Goal: Check status: Check status

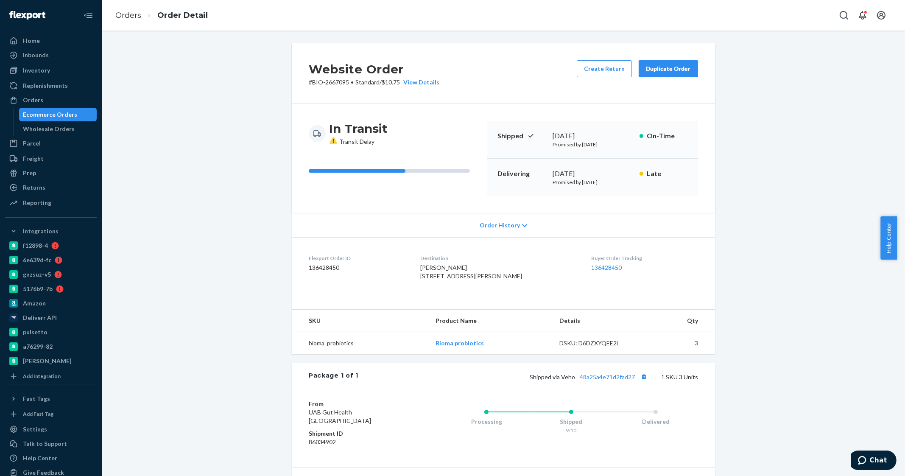
click at [133, 8] on ol "Orders Order Detail" at bounding box center [162, 15] width 106 height 25
click at [132, 11] on link "Orders" at bounding box center [128, 15] width 26 height 9
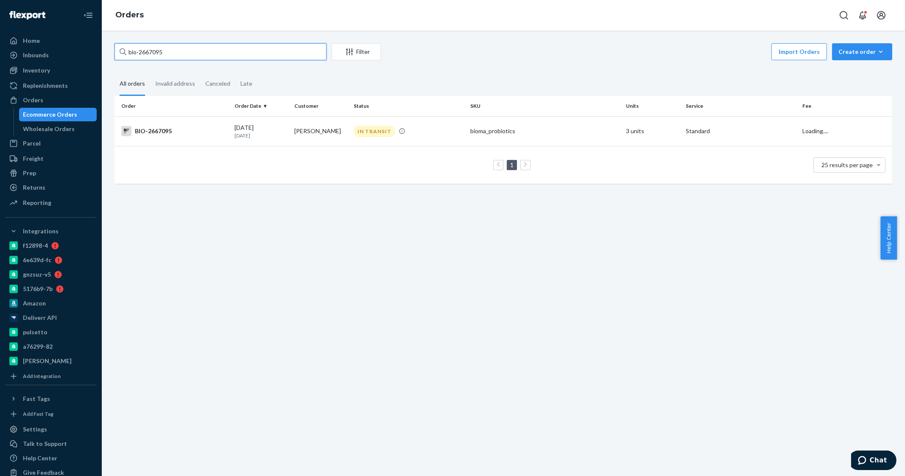
click at [189, 45] on input "bio-2667095" at bounding box center [220, 51] width 212 height 17
type input "bio-2523141"
click at [316, 128] on td "[PERSON_NAME]" at bounding box center [321, 131] width 60 height 30
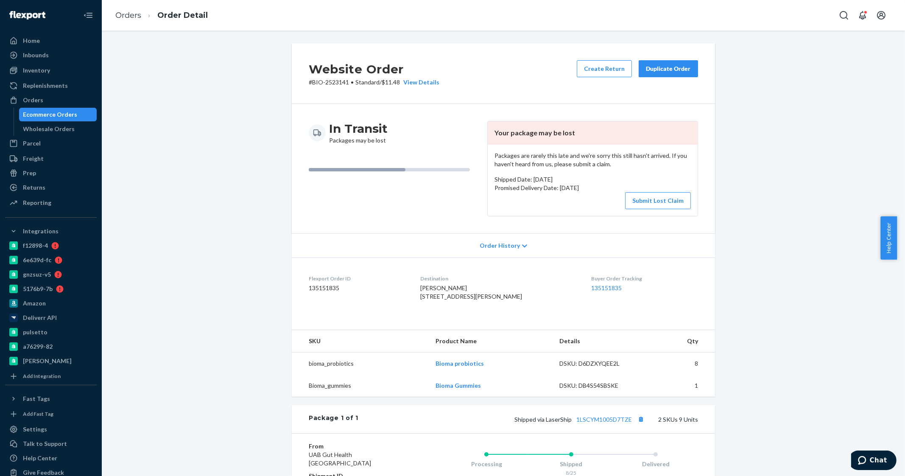
click at [594, 281] on dt "Buyer Order Tracking" at bounding box center [644, 278] width 107 height 7
click at [594, 284] on link "135151835" at bounding box center [606, 287] width 31 height 7
click at [140, 17] on link "Orders" at bounding box center [128, 15] width 26 height 9
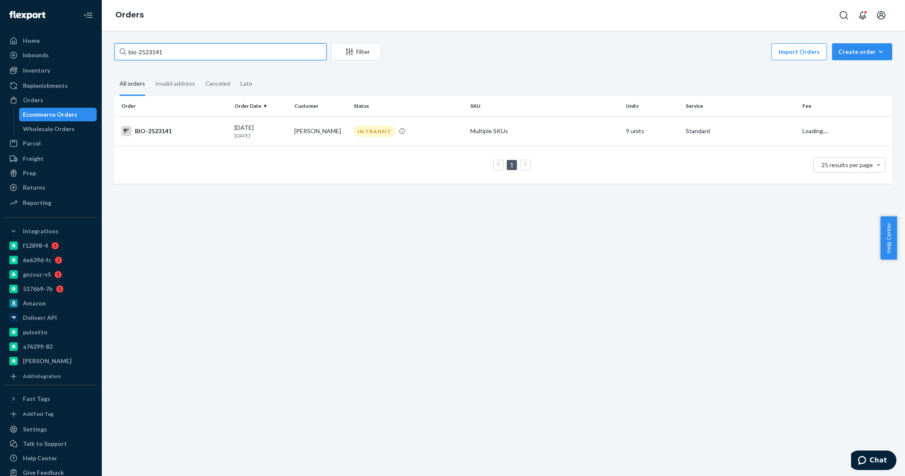
click at [180, 48] on input "bio-2523141" at bounding box center [220, 51] width 212 height 17
type input "bio-2722122"
click at [307, 131] on td "[PERSON_NAME]" at bounding box center [321, 131] width 60 height 30
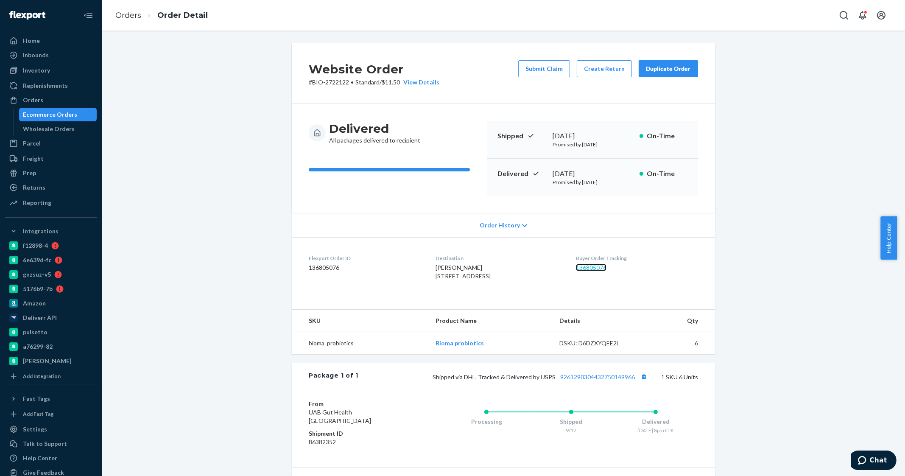
click at [594, 269] on link "136805076" at bounding box center [591, 267] width 31 height 7
